Goal: Transaction & Acquisition: Purchase product/service

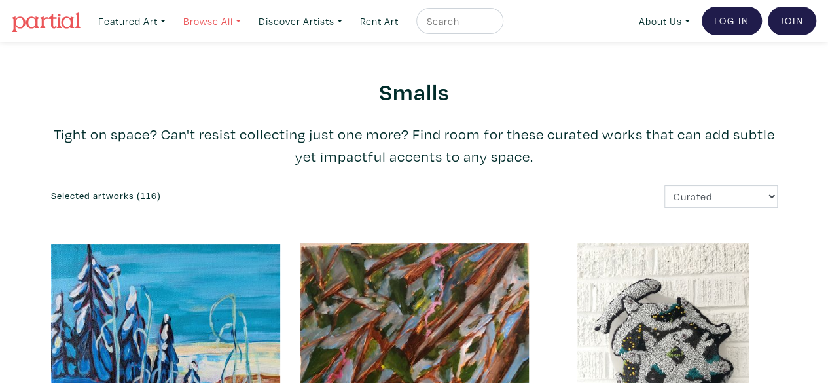
click at [242, 14] on link "Browse All" at bounding box center [211, 21] width 69 height 27
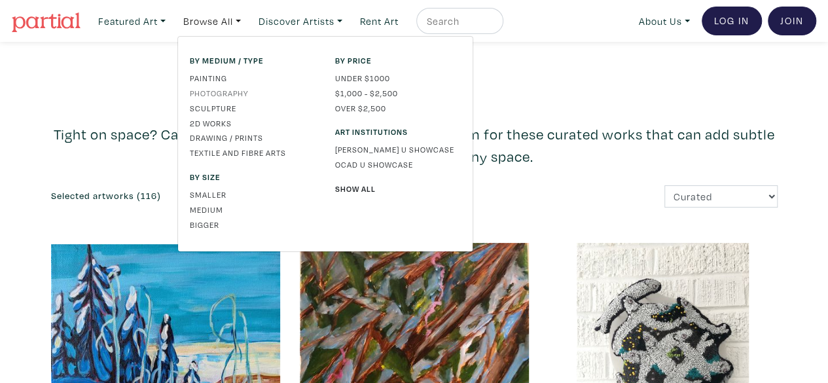
click at [213, 92] on link "Photography" at bounding box center [253, 93] width 126 height 12
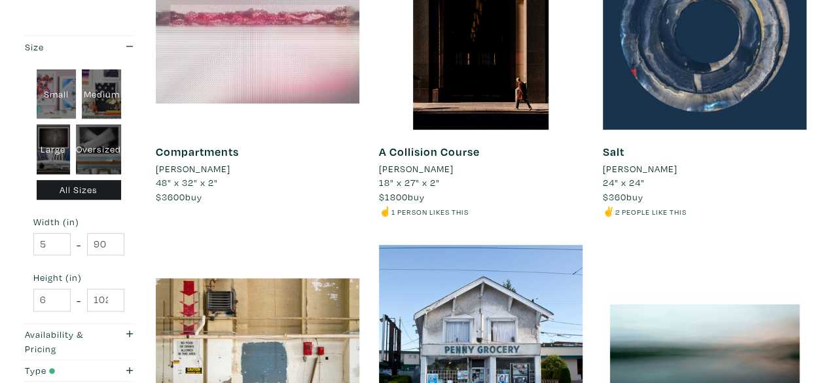
scroll to position [272, 0]
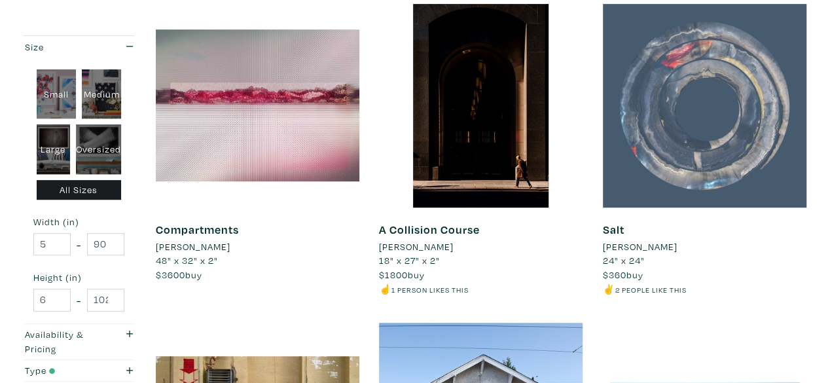
click at [667, 179] on div at bounding box center [705, 106] width 204 height 204
